Goal: Task Accomplishment & Management: Complete application form

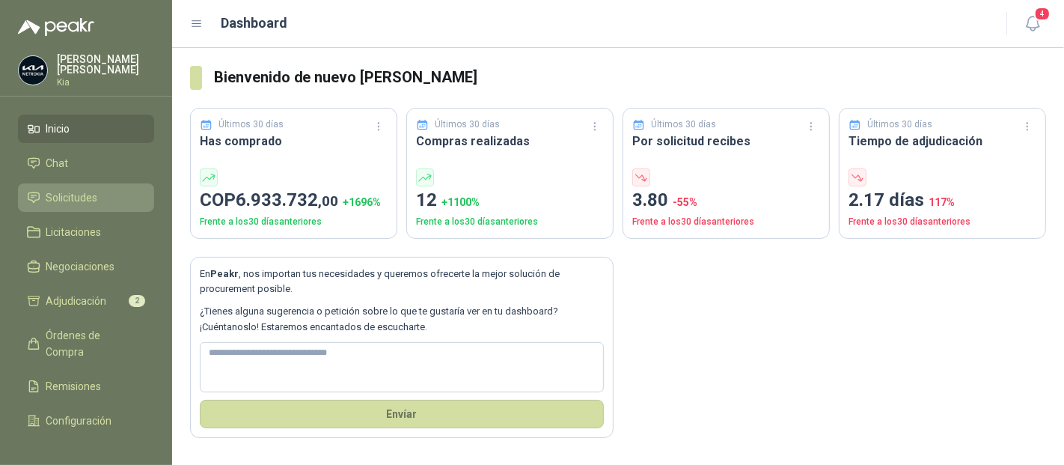
click at [58, 198] on span "Solicitudes" at bounding box center [72, 197] width 52 height 16
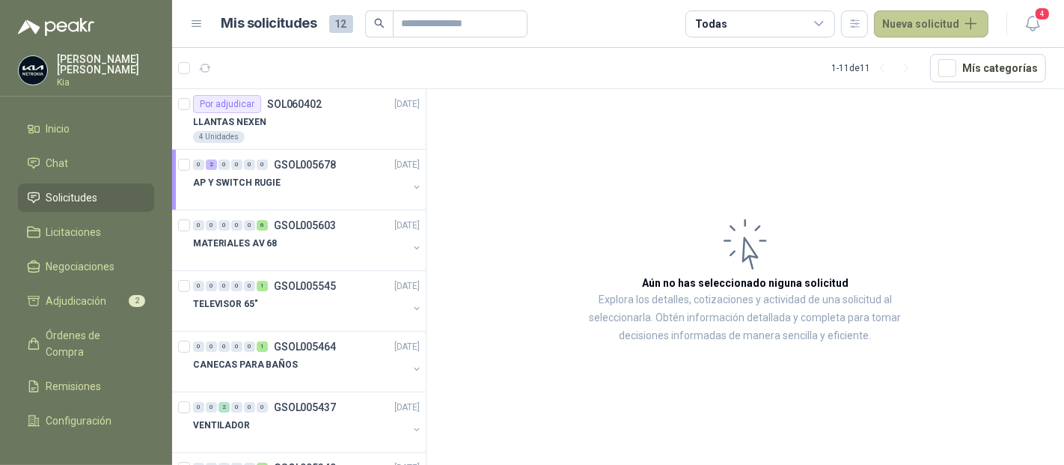
click at [924, 28] on button "Nueva solicitud" at bounding box center [931, 23] width 114 height 27
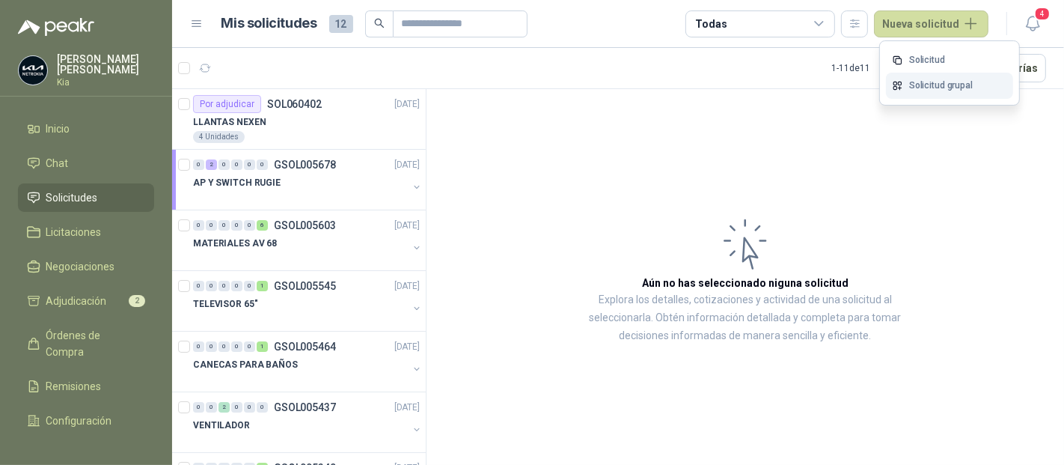
click at [914, 88] on link "Solicitud grupal" at bounding box center [949, 86] width 127 height 26
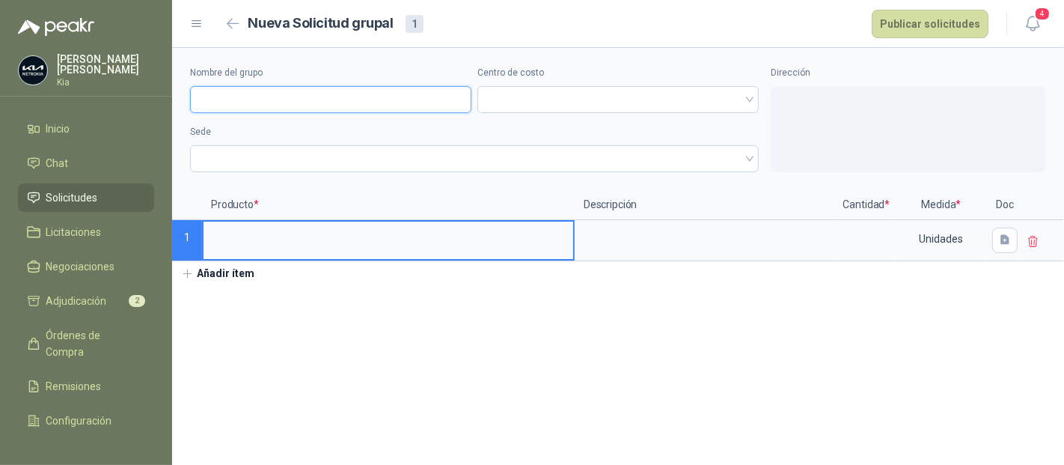
click at [245, 101] on input "Nombre del grupo" at bounding box center [330, 99] width 281 height 27
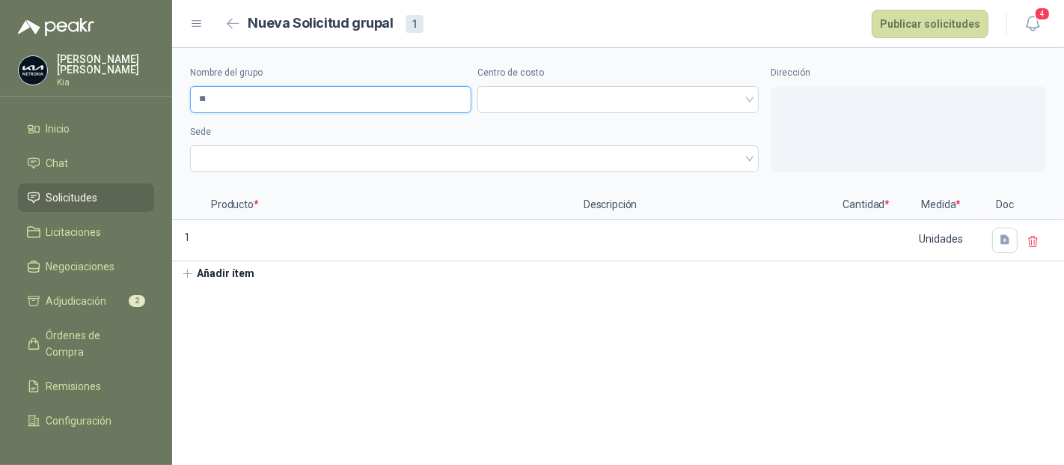
type input "*"
click at [531, 97] on span at bounding box center [617, 99] width 263 height 22
type input "**********"
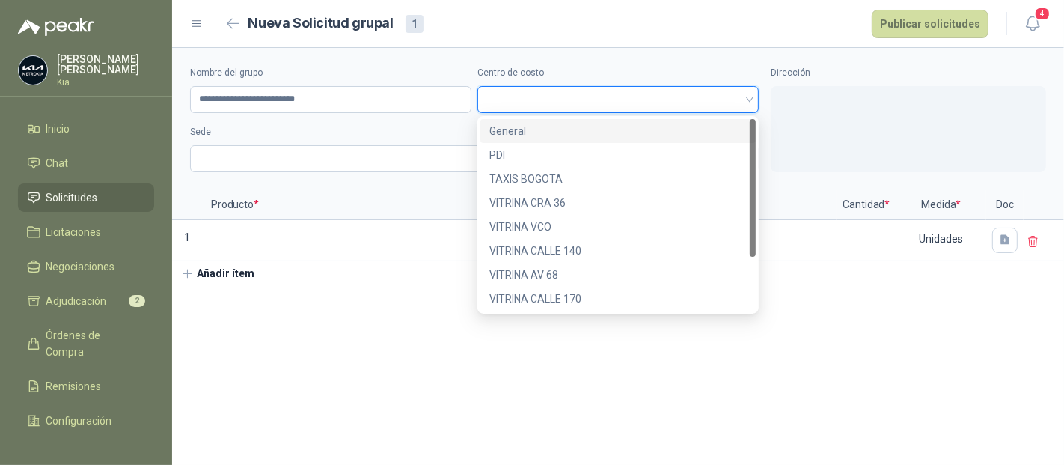
click at [518, 130] on div "General" at bounding box center [617, 131] width 257 height 16
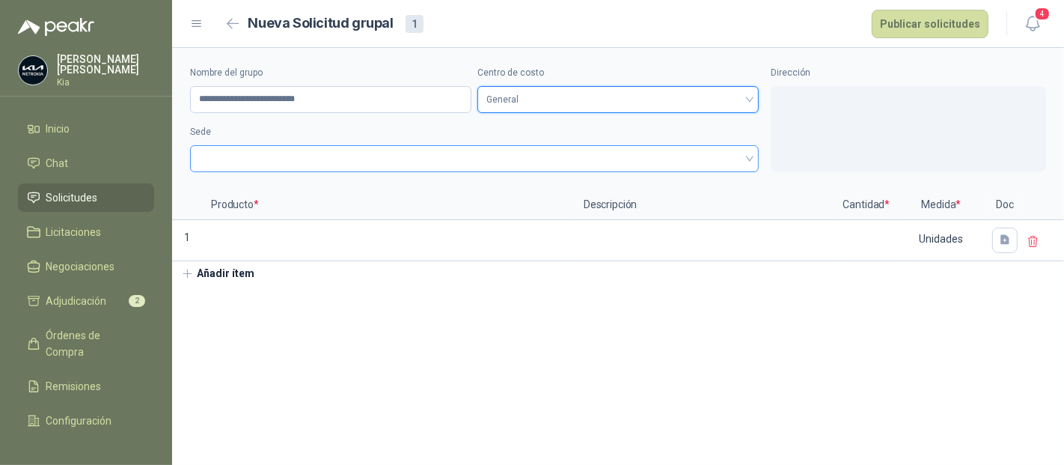
click at [275, 162] on span at bounding box center [474, 158] width 551 height 22
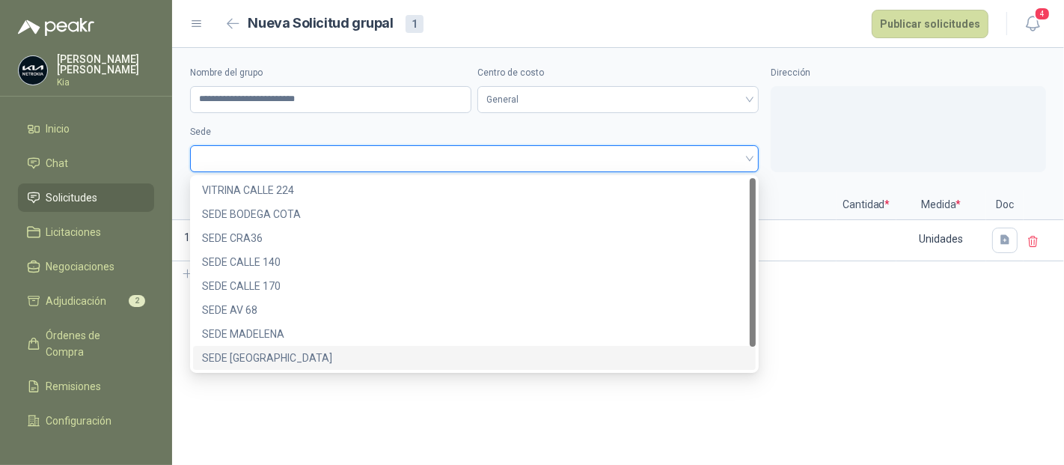
click at [260, 355] on div "SEDE [GEOGRAPHIC_DATA]" at bounding box center [474, 357] width 545 height 16
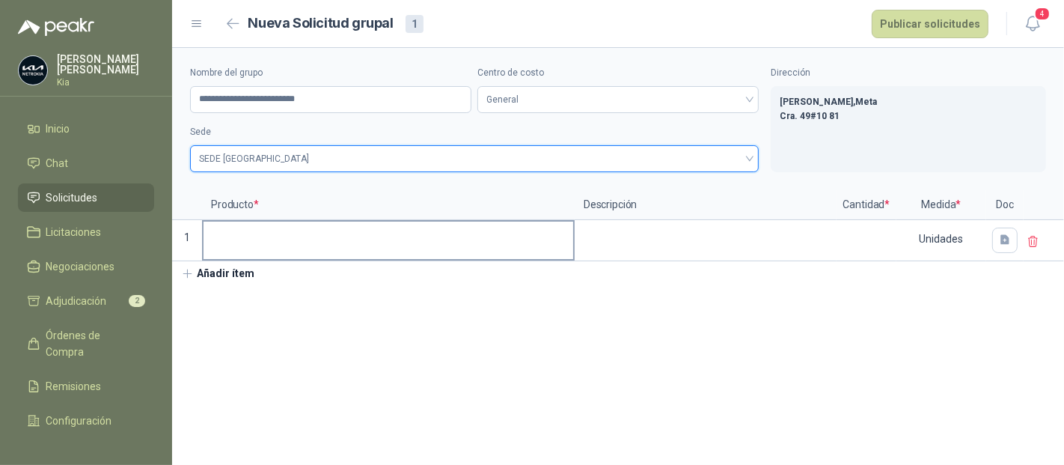
click at [224, 244] on input at bounding box center [389, 235] width 370 height 29
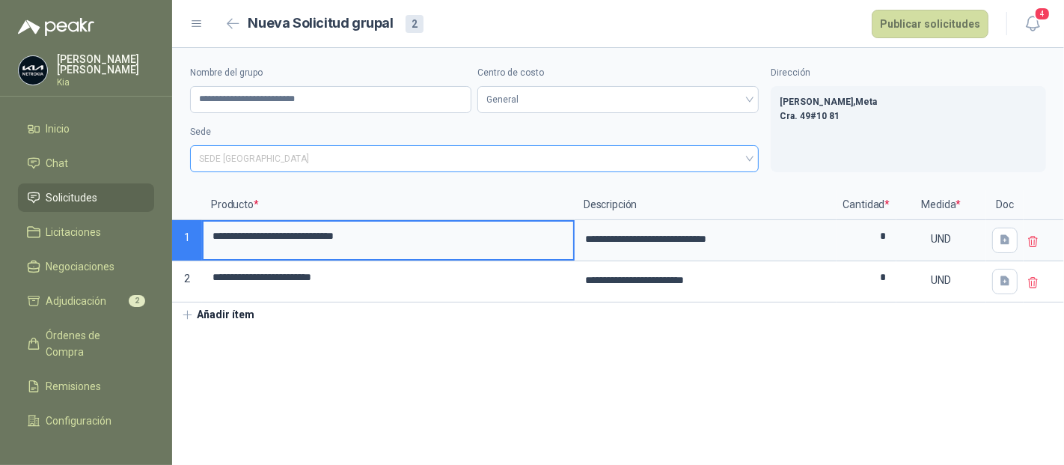
click at [326, 160] on span "SEDE [GEOGRAPHIC_DATA]" at bounding box center [474, 158] width 551 height 22
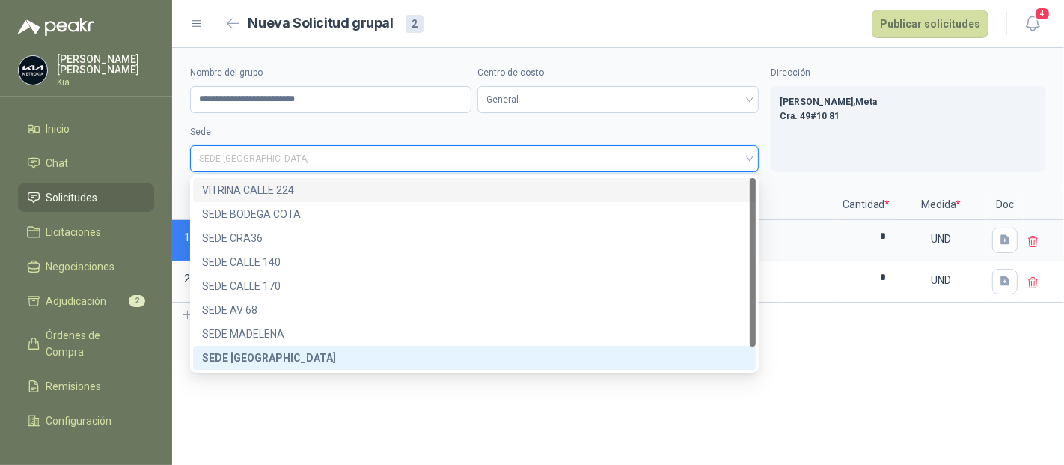
click at [292, 187] on div "VITRINA CALLE 224" at bounding box center [474, 190] width 545 height 16
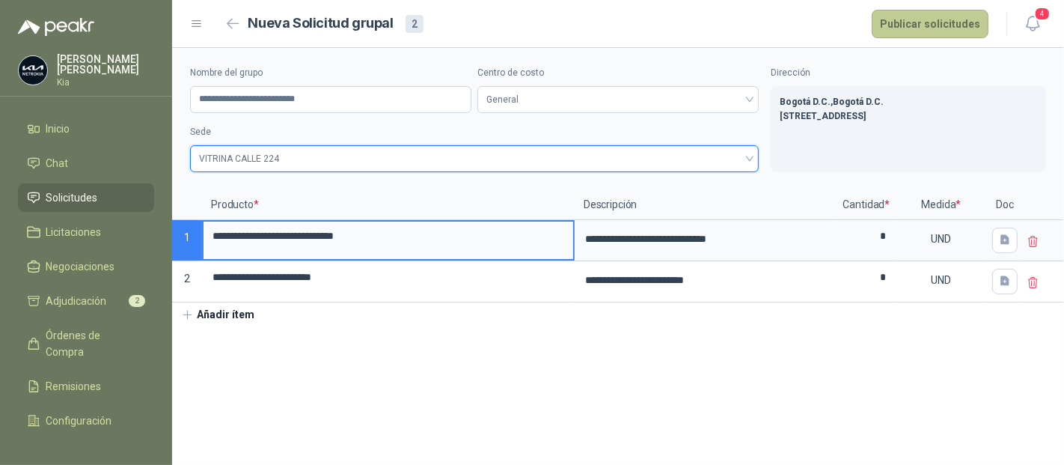
click at [911, 17] on button "Publicar solicitudes" at bounding box center [930, 24] width 117 height 28
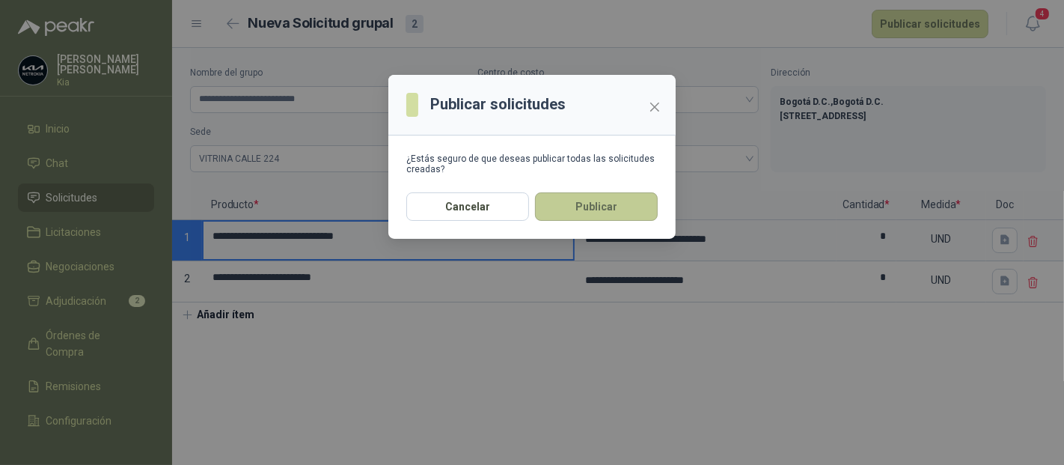
click at [560, 205] on button "Publicar" at bounding box center [596, 206] width 123 height 28
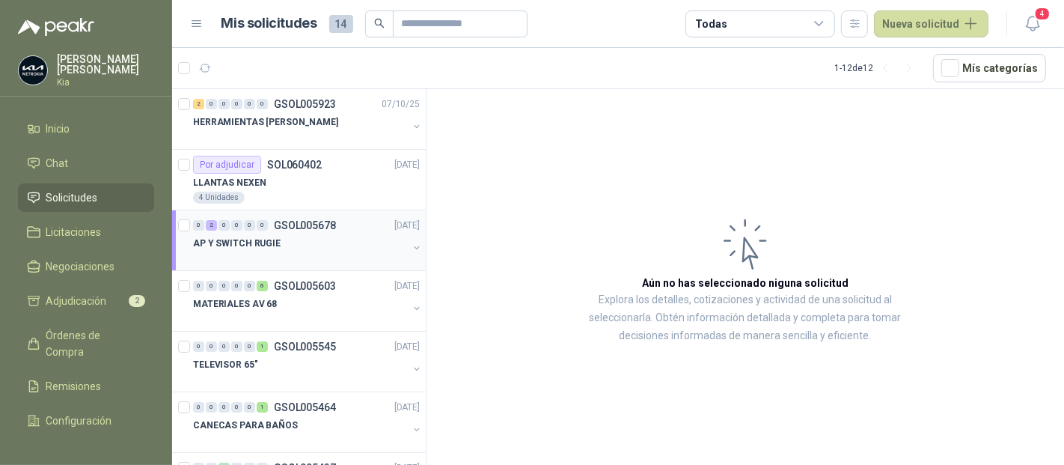
click at [293, 227] on p "GSOL005678" at bounding box center [305, 225] width 62 height 10
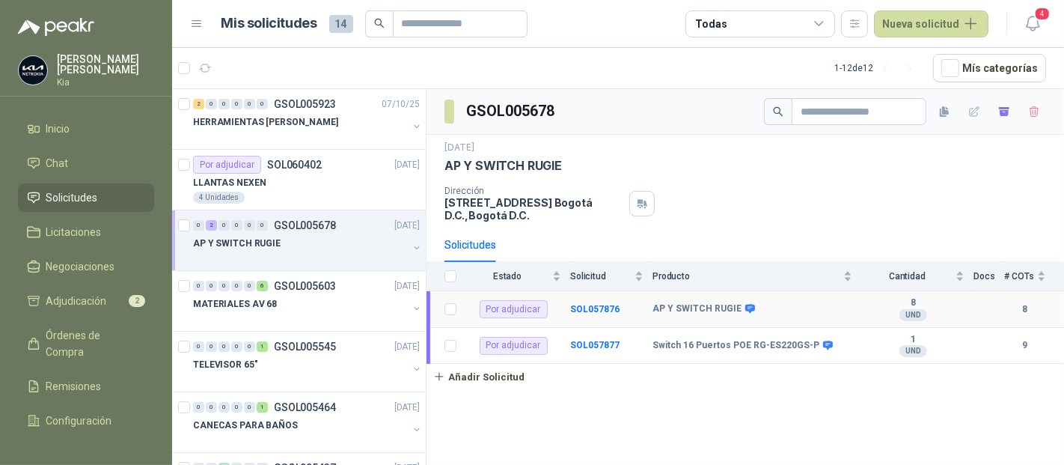
click at [600, 308] on b "SOL057876" at bounding box center [594, 309] width 49 height 10
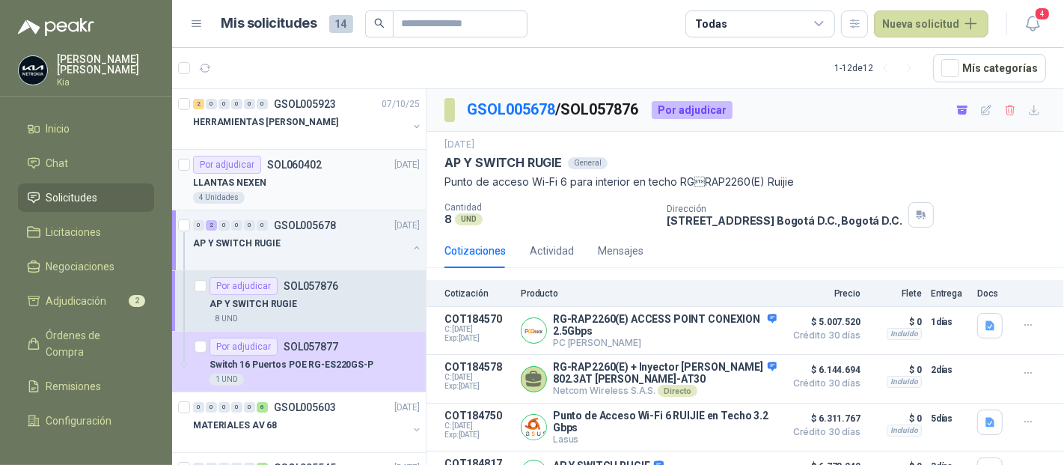
click at [284, 163] on p "SOL060402" at bounding box center [294, 164] width 55 height 10
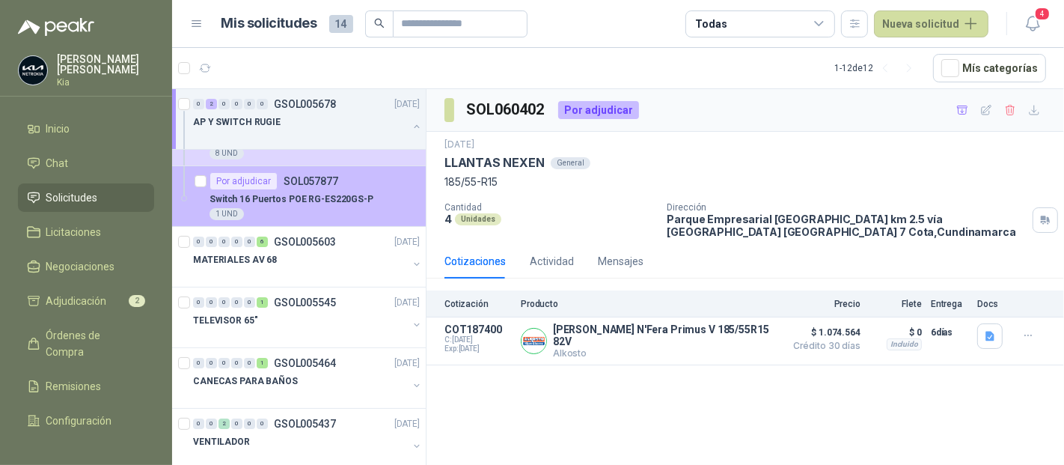
scroll to position [166, 0]
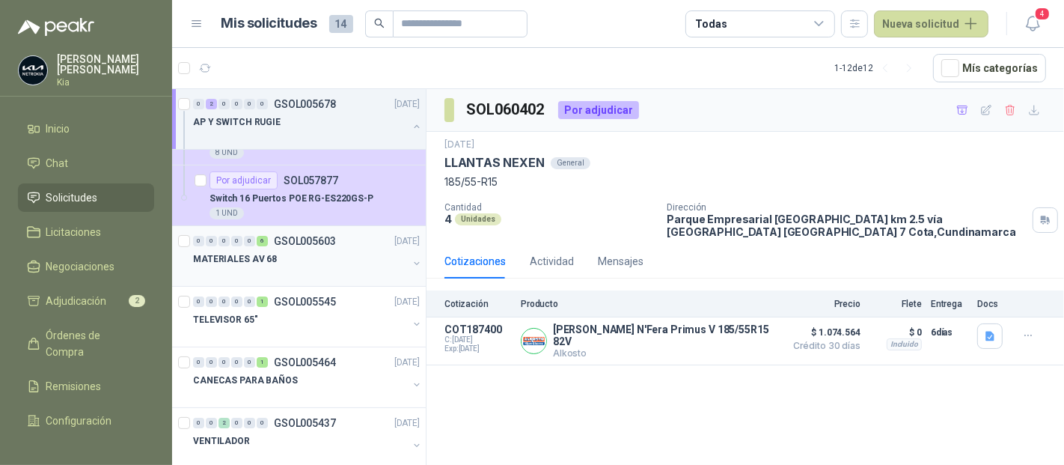
click at [225, 257] on p "MATERIALES AV 68" at bounding box center [235, 259] width 84 height 14
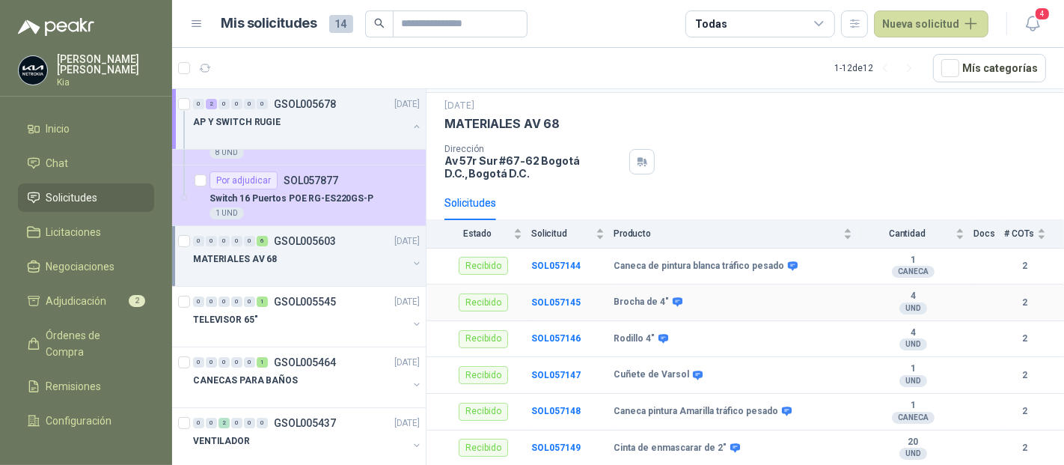
scroll to position [64, 0]
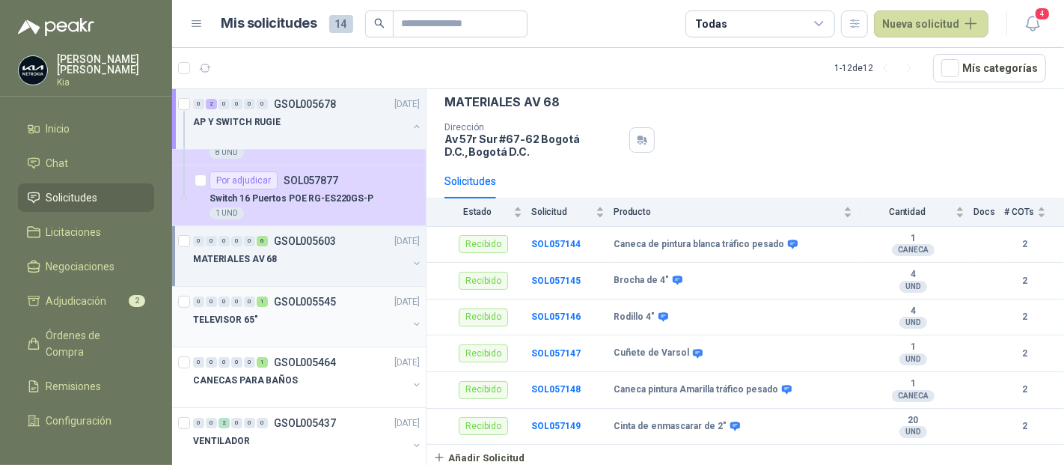
click at [307, 304] on p "GSOL005545" at bounding box center [305, 301] width 62 height 10
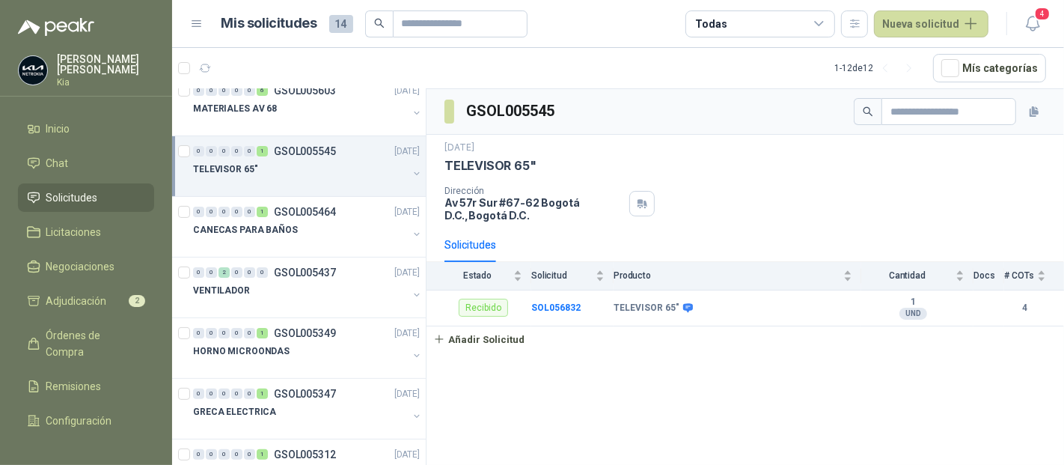
scroll to position [332, 0]
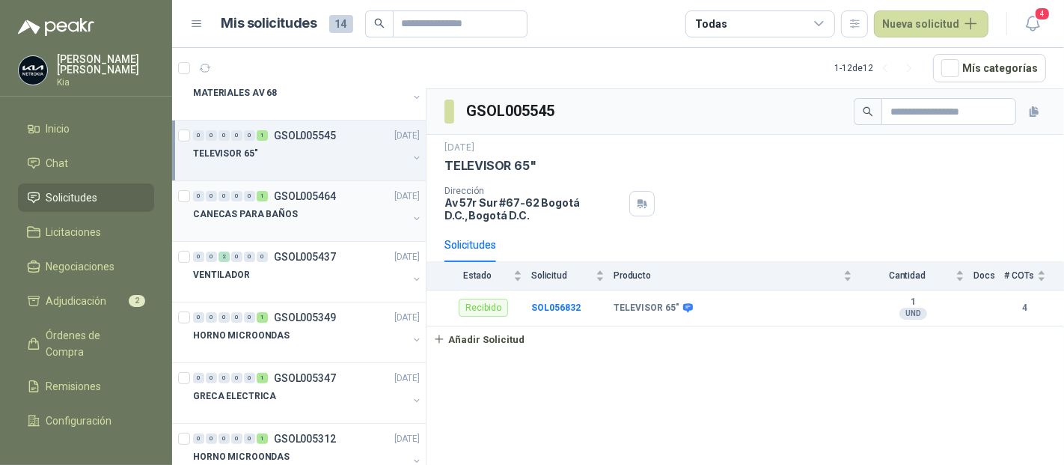
click at [305, 192] on p "GSOL005464" at bounding box center [305, 196] width 62 height 10
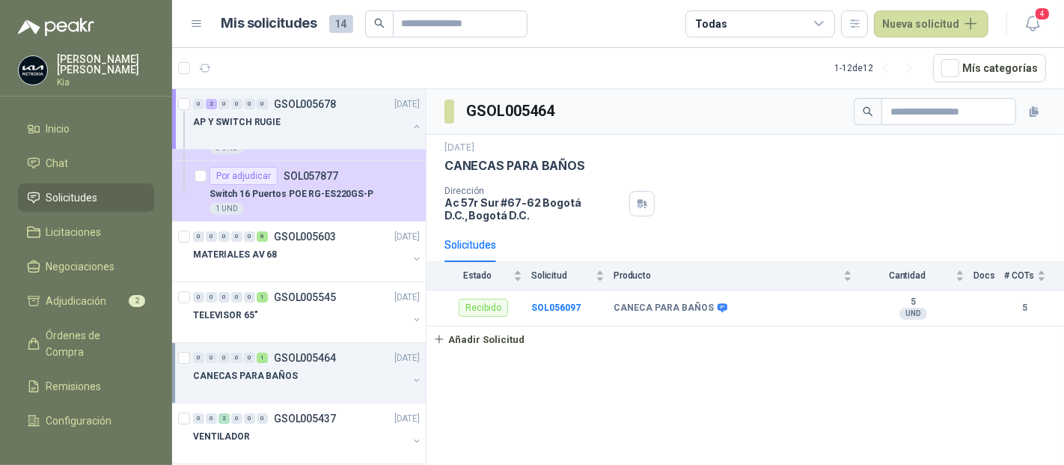
scroll to position [166, 0]
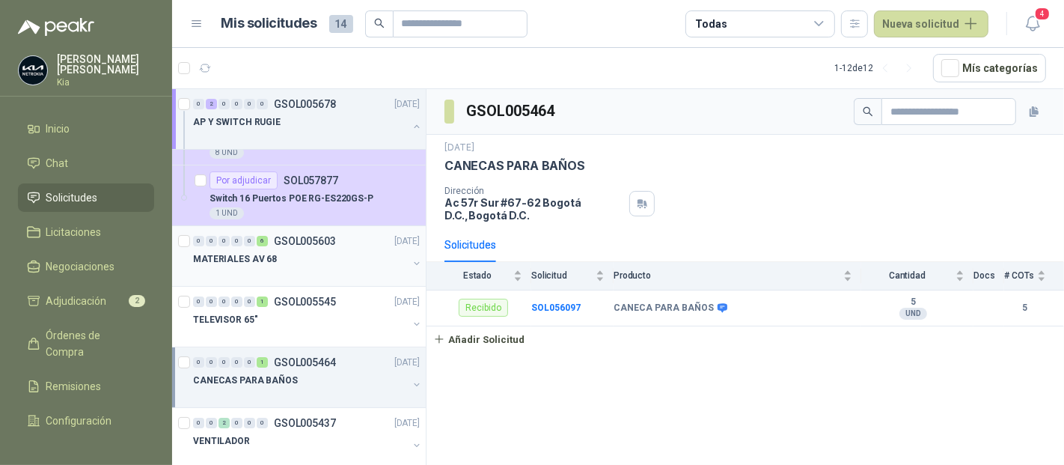
click at [307, 236] on p "GSOL005603" at bounding box center [305, 241] width 62 height 10
